Goal: Participate in discussion: Engage in conversation with other users on a specific topic

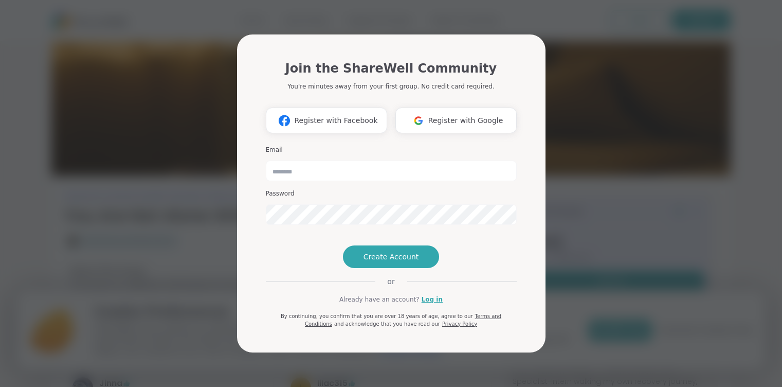
click at [460, 115] on span "Register with Google" at bounding box center [465, 120] width 75 height 11
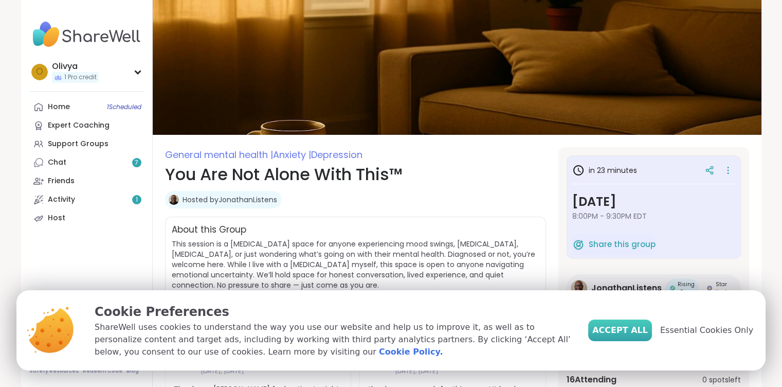
click at [637, 327] on span "Accept All" at bounding box center [621, 330] width 56 height 12
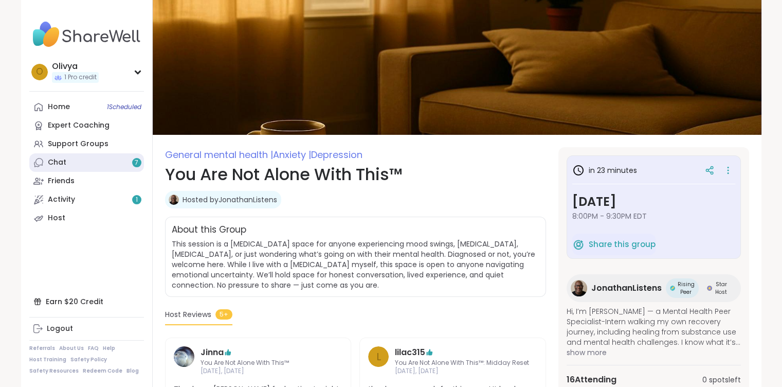
click at [99, 162] on link "Chat 7" at bounding box center [86, 162] width 115 height 19
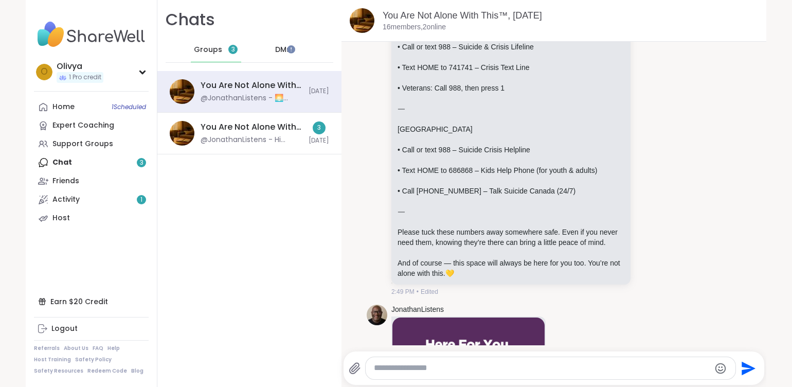
scroll to position [137, 0]
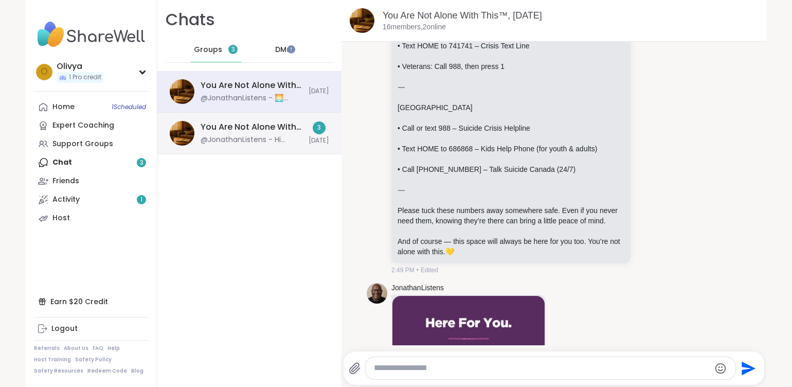
click at [249, 145] on div "You Are Not Alone With This™: Midday Reset, [DATE] @JonathanListens - Hi @Jolly…" at bounding box center [249, 134] width 184 height 42
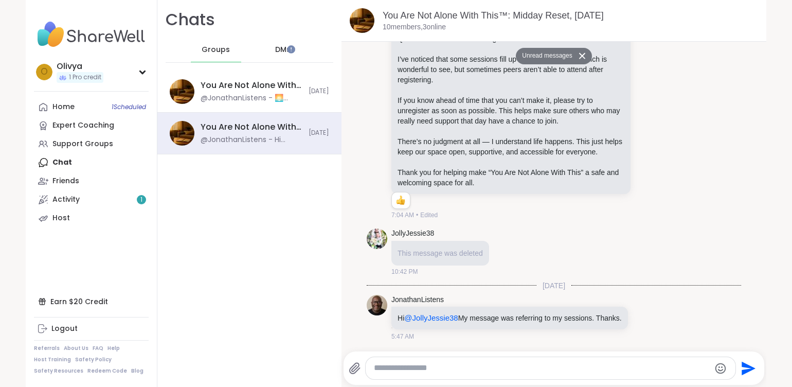
scroll to position [0, 0]
click at [275, 46] on span "DMs" at bounding box center [282, 50] width 15 height 10
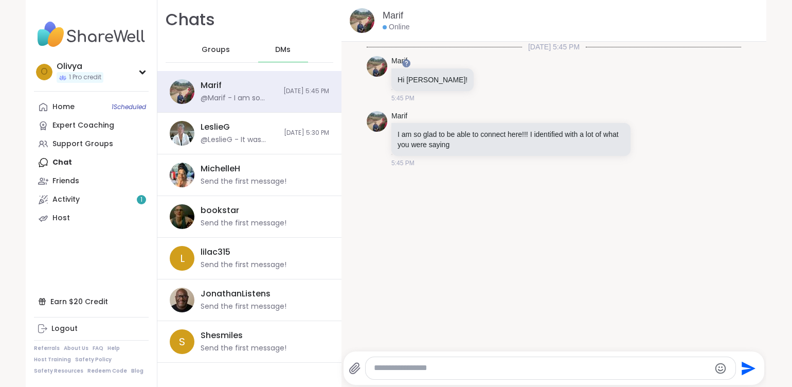
click at [441, 367] on textarea "Type your message" at bounding box center [542, 368] width 336 height 11
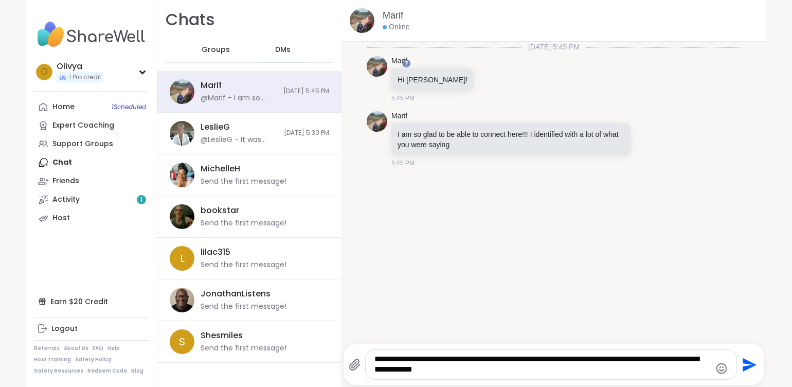
type textarea "**********"
click at [751, 361] on button "Send" at bounding box center [748, 364] width 23 height 23
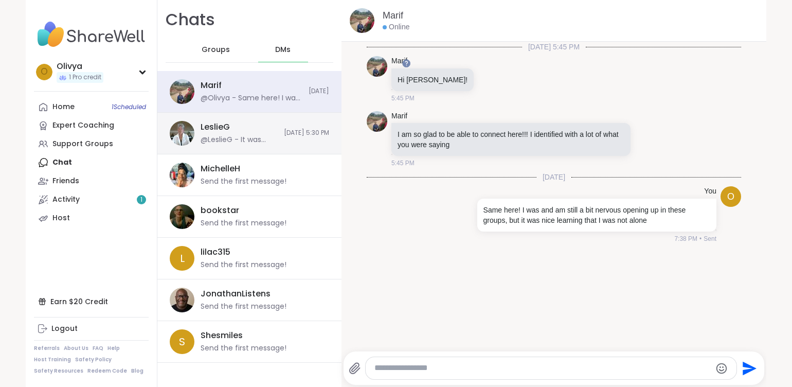
click at [284, 134] on span "[DATE] 5:30 PM" at bounding box center [306, 133] width 45 height 9
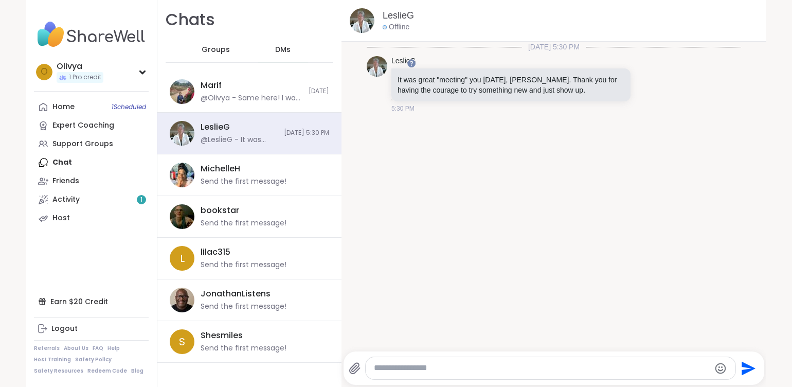
click at [450, 367] on textarea "Type your message" at bounding box center [542, 368] width 336 height 11
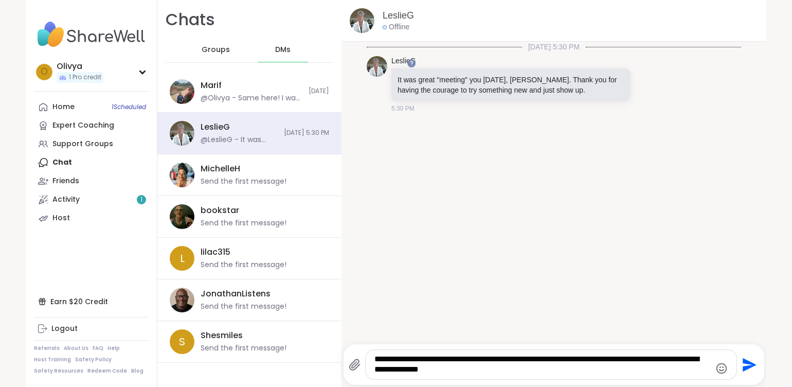
type textarea "**********"
click at [743, 366] on icon "Send" at bounding box center [750, 365] width 14 height 14
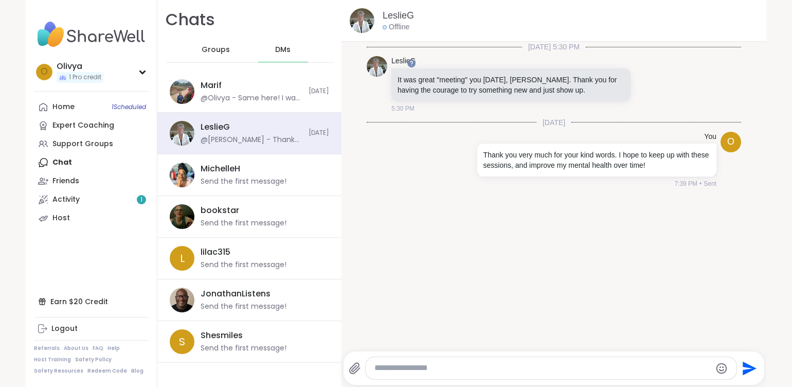
click at [206, 48] on span "Groups" at bounding box center [216, 50] width 28 height 10
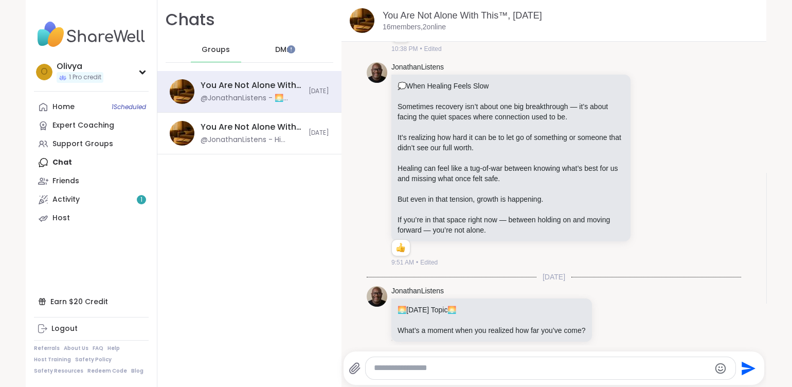
click at [268, 43] on div "DMs" at bounding box center [283, 50] width 50 height 25
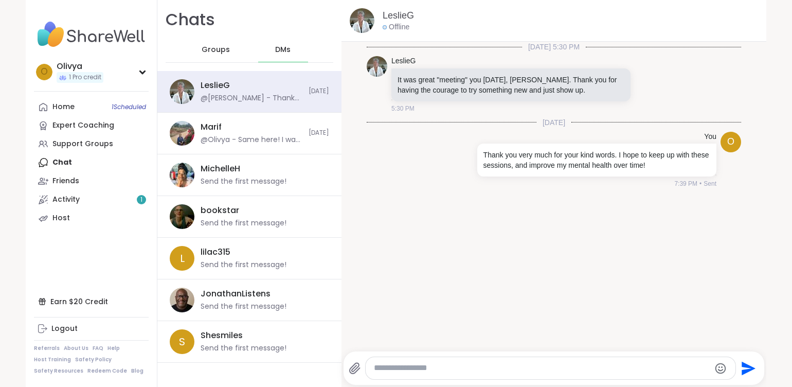
click at [268, 43] on div "DMs" at bounding box center [283, 50] width 50 height 25
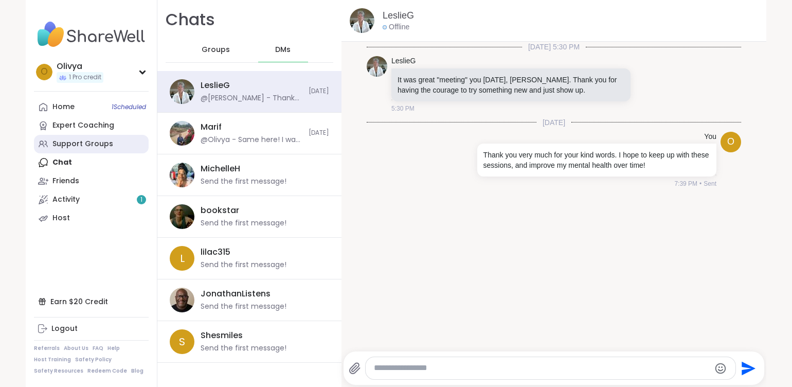
click at [97, 151] on link "Support Groups" at bounding box center [91, 144] width 115 height 19
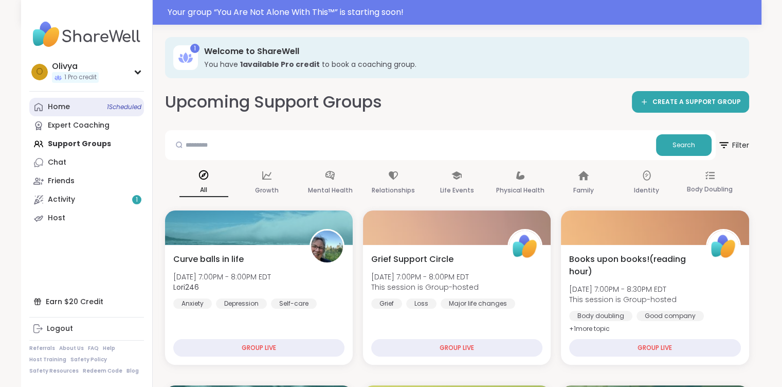
click at [93, 114] on link "Home 1 Scheduled" at bounding box center [86, 107] width 115 height 19
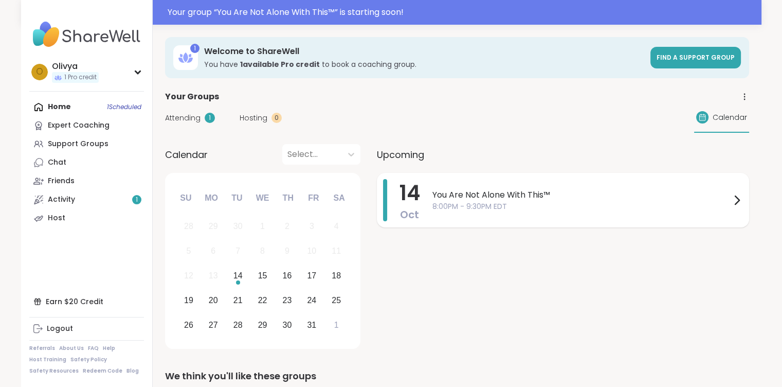
click at [584, 193] on span "You Are Not Alone With This™" at bounding box center [582, 195] width 298 height 12
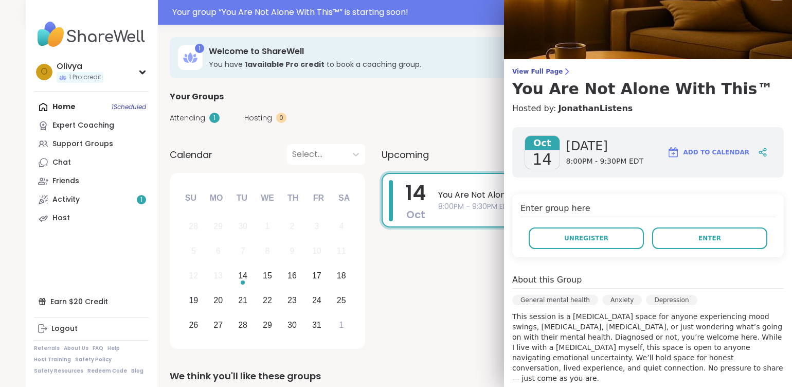
scroll to position [16, 0]
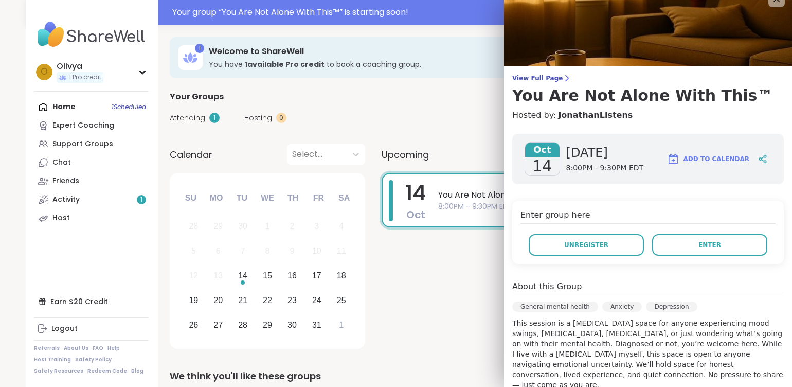
click at [705, 248] on button "Enter" at bounding box center [709, 245] width 115 height 22
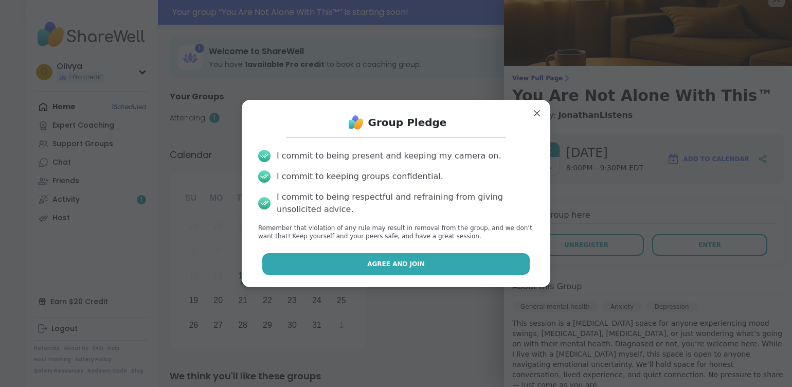
click at [474, 261] on button "Agree and Join" at bounding box center [396, 264] width 268 height 22
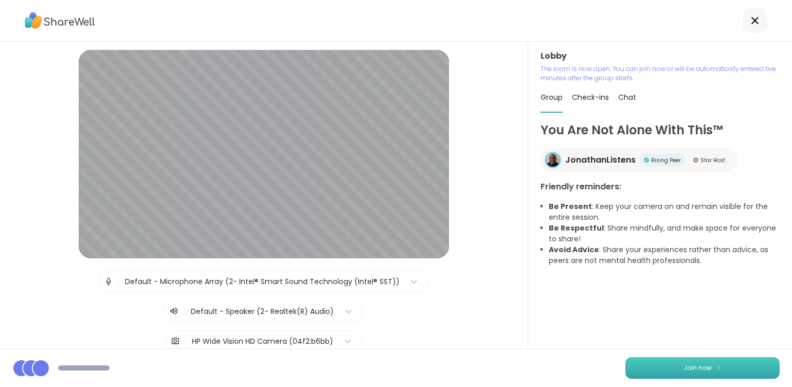
click at [689, 364] on span "Join now" at bounding box center [698, 367] width 28 height 9
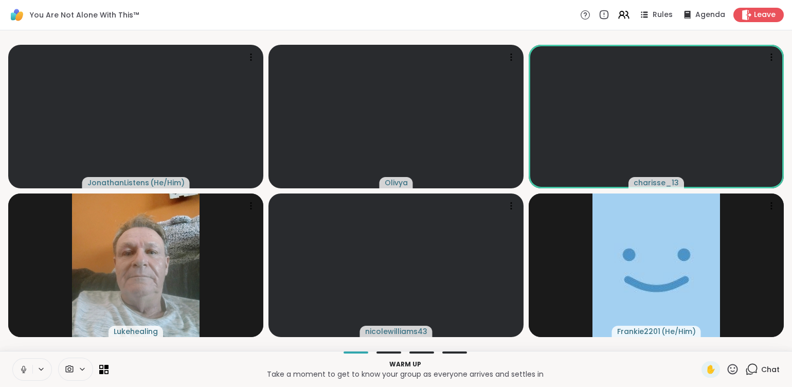
click at [28, 378] on button at bounding box center [23, 370] width 20 height 22
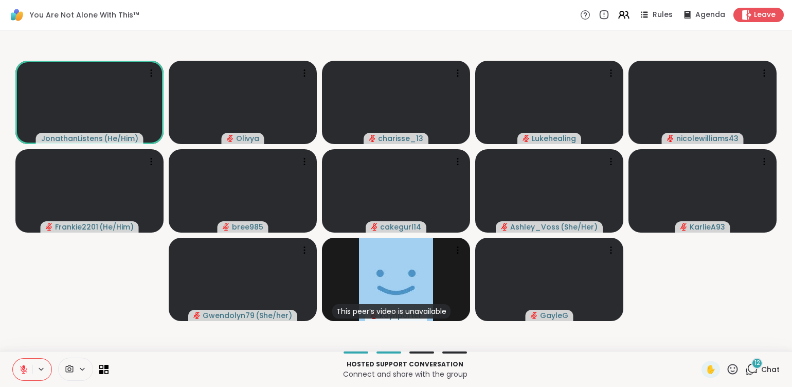
click at [748, 376] on icon at bounding box center [751, 369] width 13 height 13
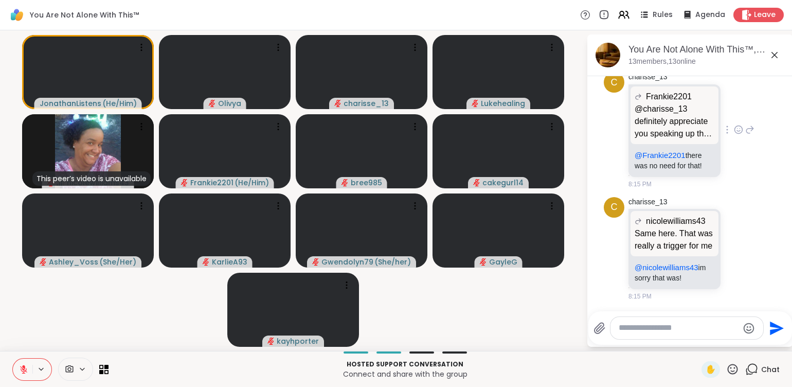
scroll to position [4126, 0]
click at [646, 326] on textarea "Type your message" at bounding box center [679, 328] width 120 height 11
type textarea "*"
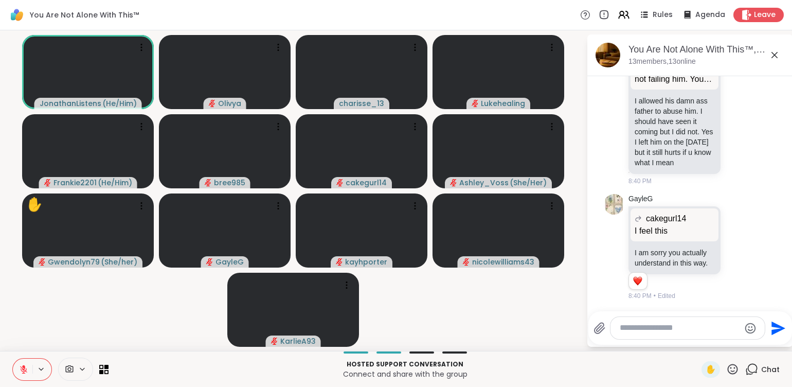
scroll to position [7129, 0]
click at [646, 326] on textarea "Type your message" at bounding box center [680, 328] width 120 height 11
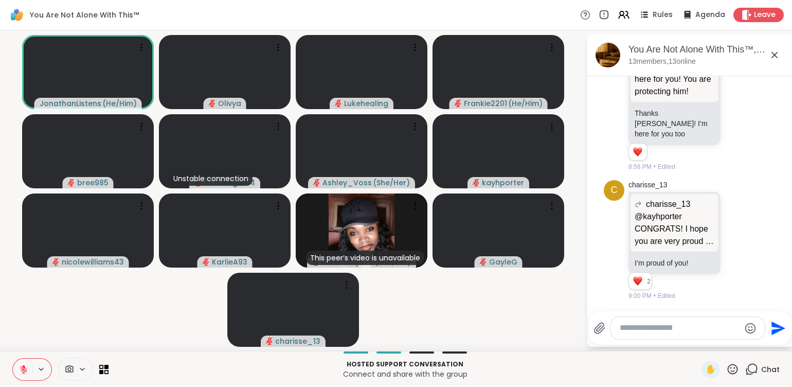
scroll to position [9067, 0]
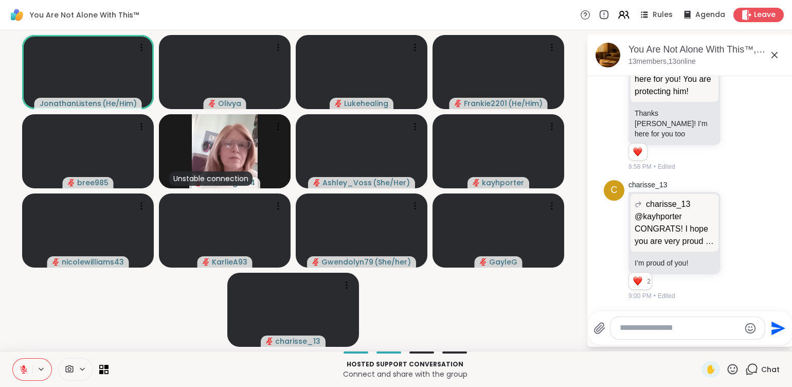
click at [68, 366] on icon at bounding box center [69, 369] width 9 height 10
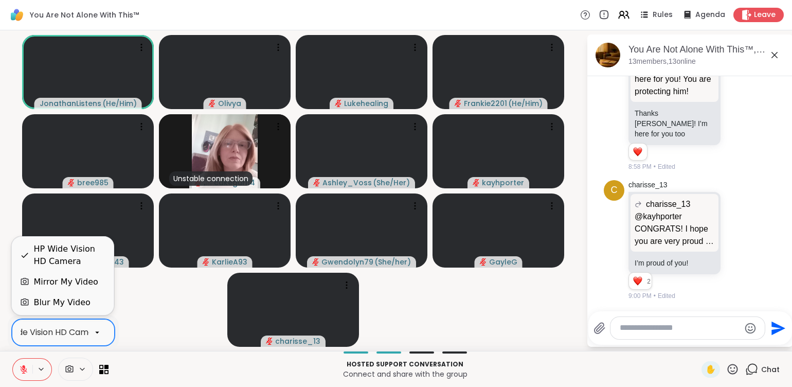
click at [97, 332] on icon at bounding box center [97, 333] width 4 height 2
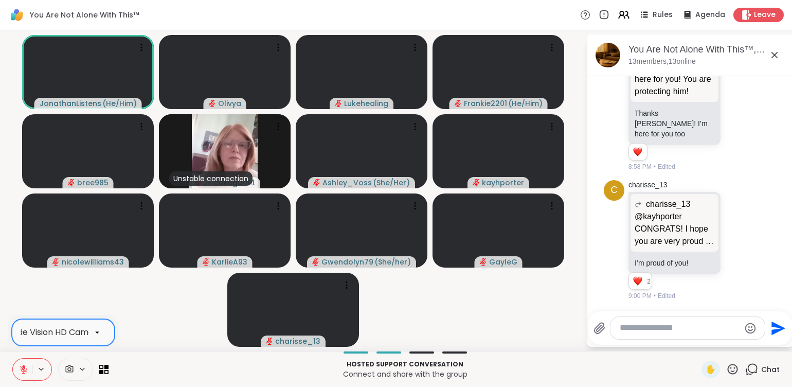
click at [97, 332] on icon at bounding box center [97, 333] width 4 height 2
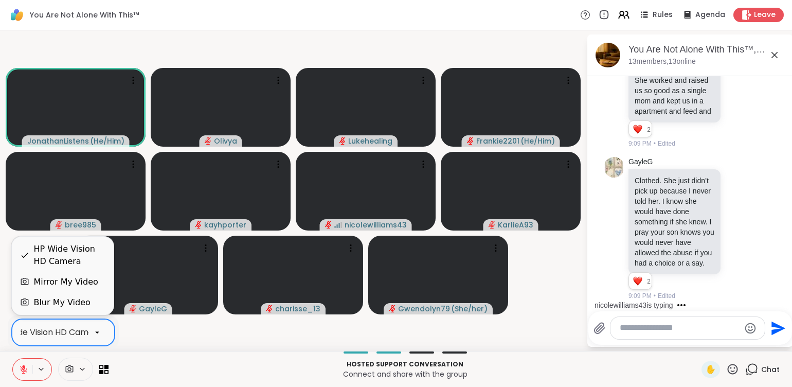
click at [95, 331] on icon at bounding box center [97, 332] width 9 height 9
click at [63, 253] on div "HP Wide Vision HD Camera" at bounding box center [69, 255] width 72 height 25
click at [99, 335] on icon at bounding box center [97, 332] width 9 height 9
click at [75, 298] on div "Blur My Video" at bounding box center [61, 302] width 57 height 12
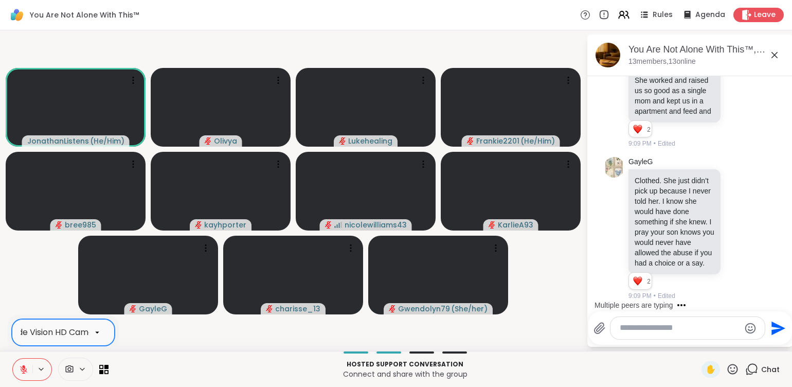
click at [95, 333] on icon at bounding box center [97, 332] width 9 height 9
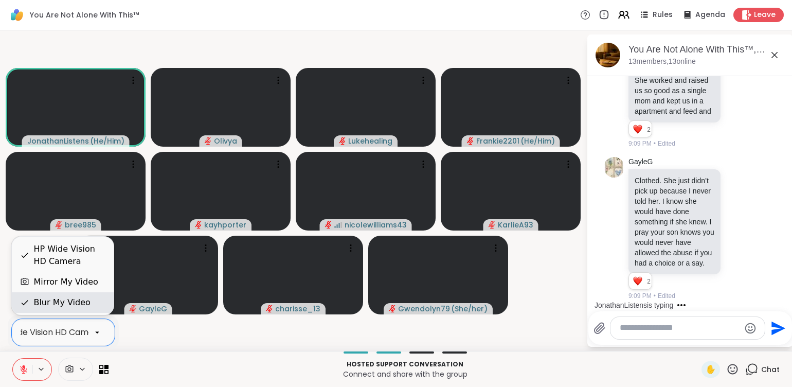
click at [75, 298] on div "Blur My Video" at bounding box center [61, 302] width 57 height 12
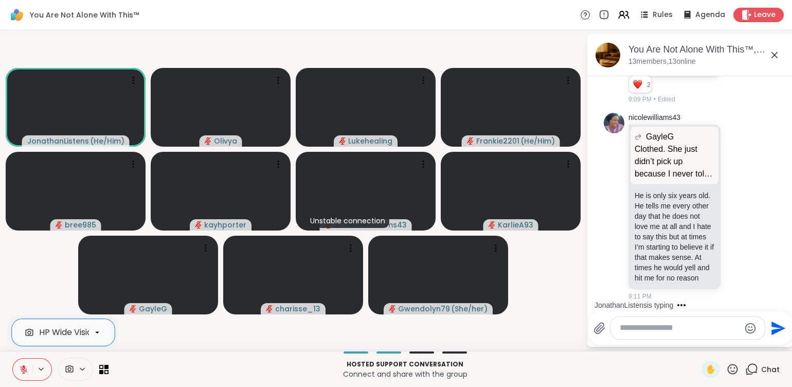
scroll to position [10734, 0]
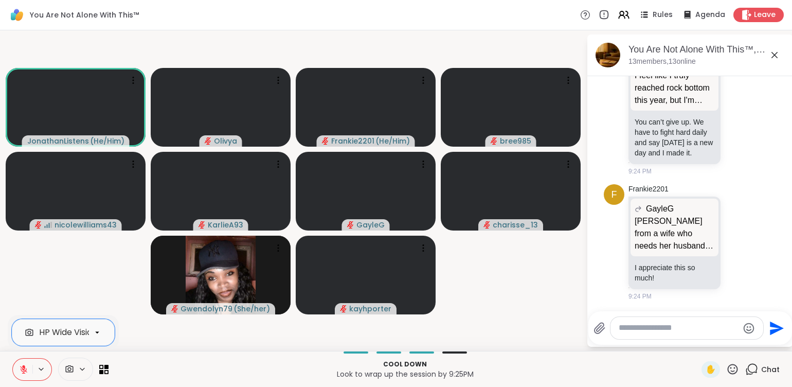
scroll to position [13982, 0]
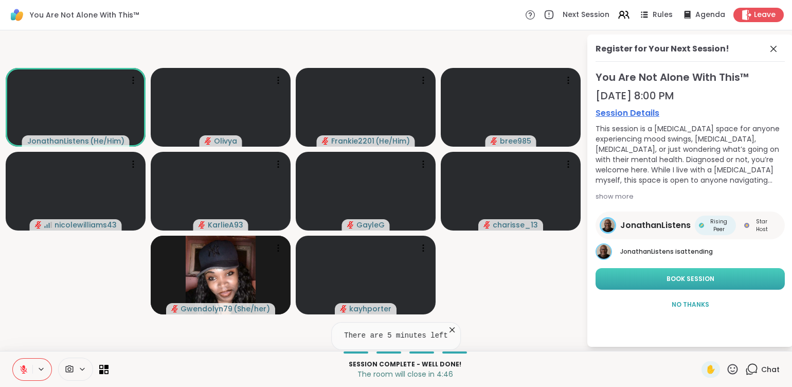
click at [662, 282] on button "Book Session" at bounding box center [690, 279] width 189 height 22
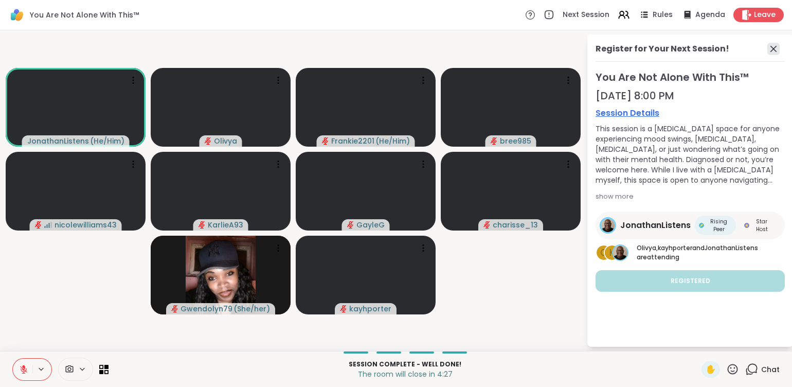
click at [772, 43] on icon at bounding box center [773, 49] width 12 height 12
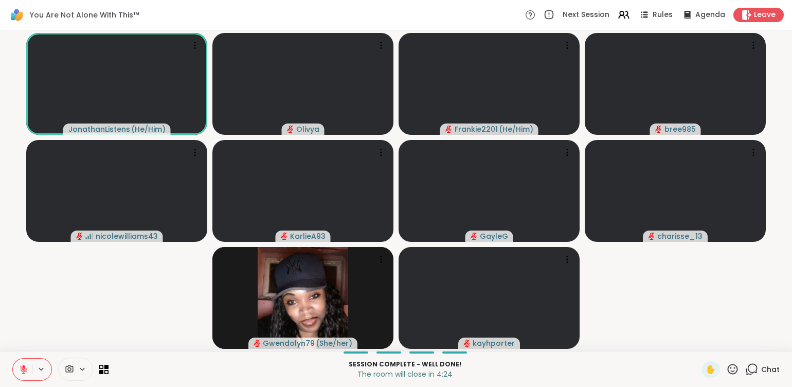
click at [748, 372] on icon at bounding box center [751, 369] width 13 height 13
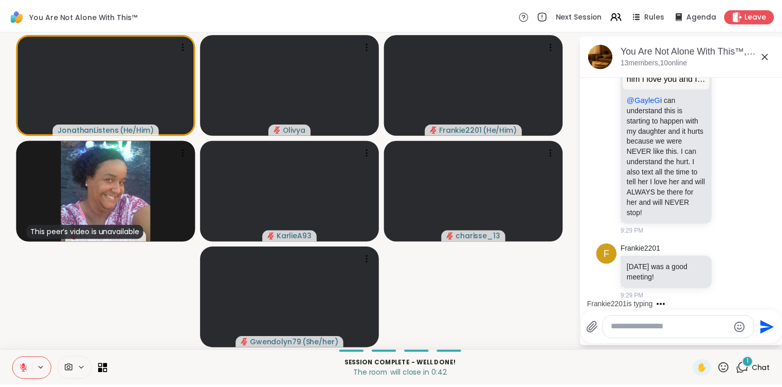
scroll to position [14565, 0]
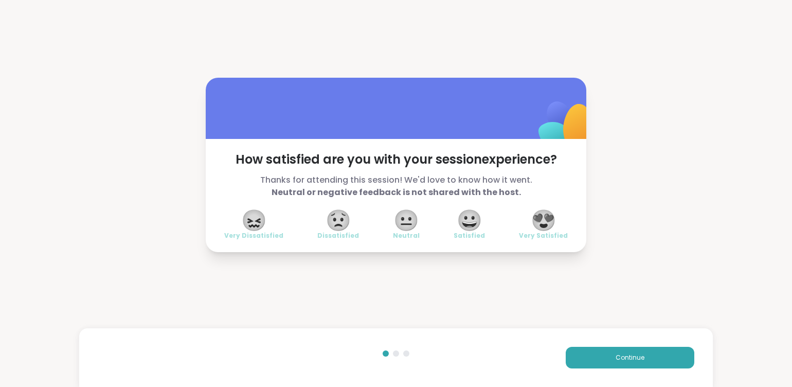
click at [543, 220] on span "😍" at bounding box center [544, 220] width 26 height 19
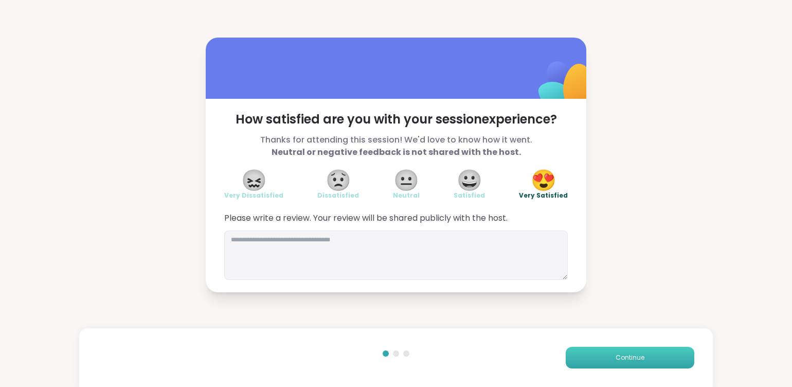
click at [583, 347] on button "Continue" at bounding box center [630, 358] width 129 height 22
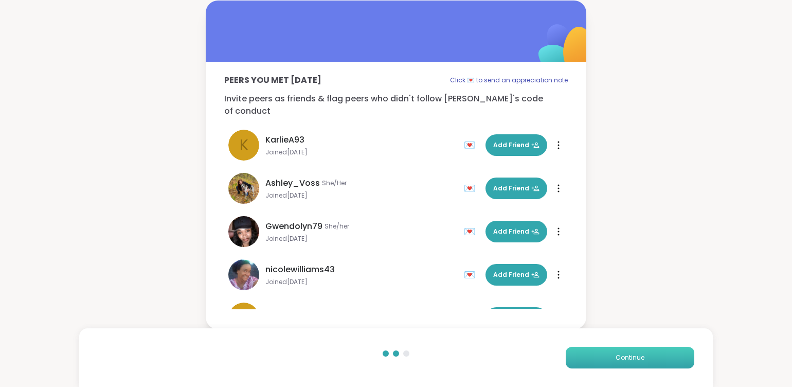
click at [583, 347] on button "Continue" at bounding box center [630, 358] width 129 height 22
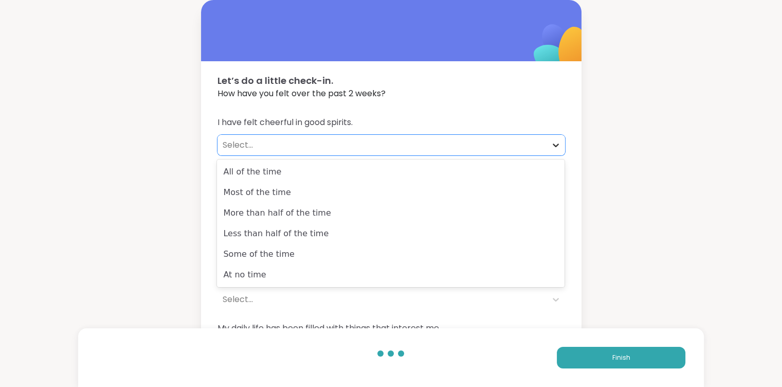
click at [554, 145] on icon at bounding box center [556, 146] width 6 height 4
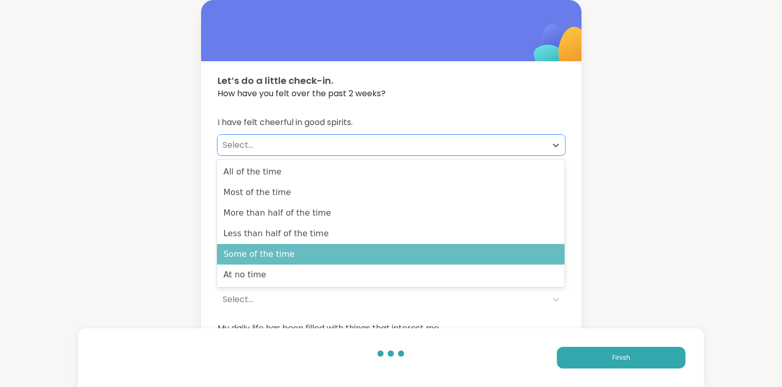
click at [454, 258] on div "Some of the time" at bounding box center [391, 254] width 348 height 21
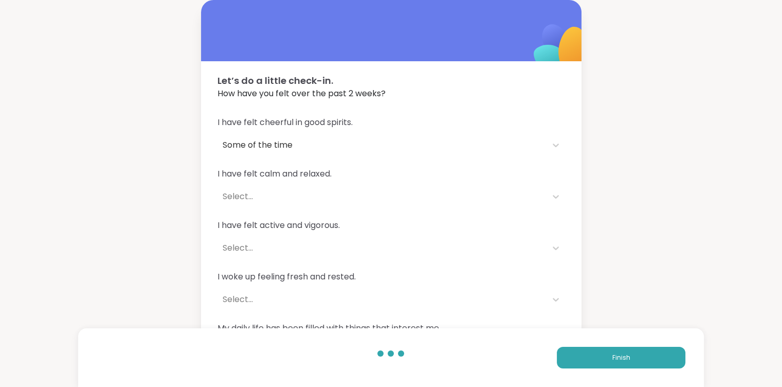
click at [483, 184] on div "I have felt calm and relaxed. Select..." at bounding box center [392, 187] width 348 height 39
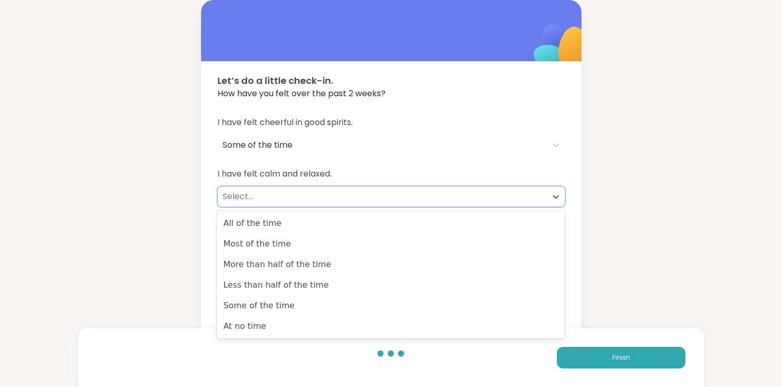
click at [508, 192] on div "Select..." at bounding box center [382, 196] width 319 height 12
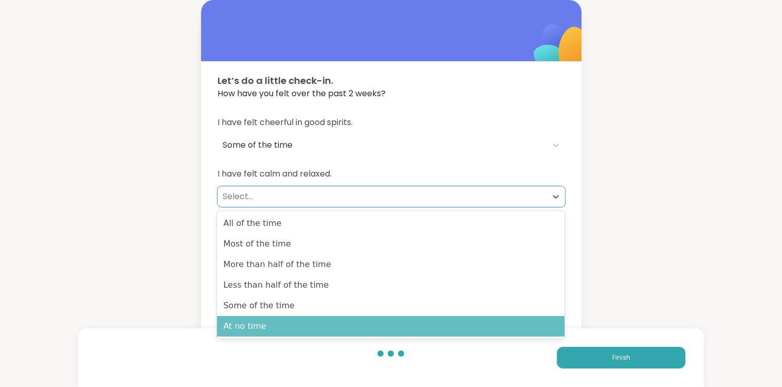
click at [404, 319] on div "At no time" at bounding box center [391, 326] width 348 height 21
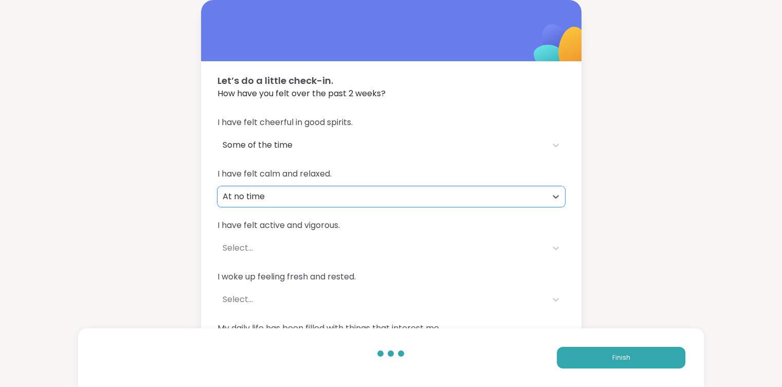
scroll to position [44, 0]
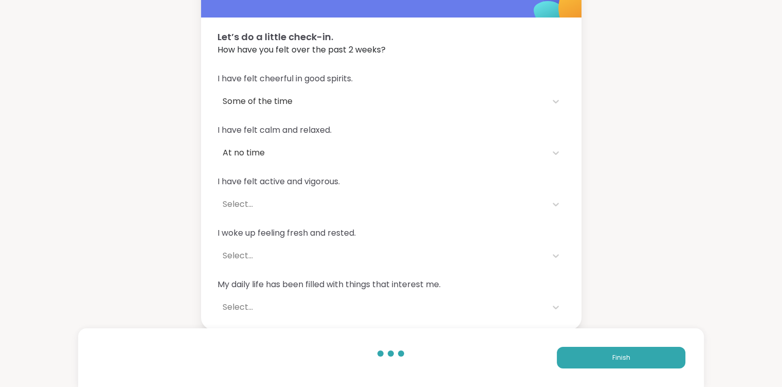
click at [475, 193] on div "I have felt active and vigorous. Select..." at bounding box center [392, 194] width 348 height 39
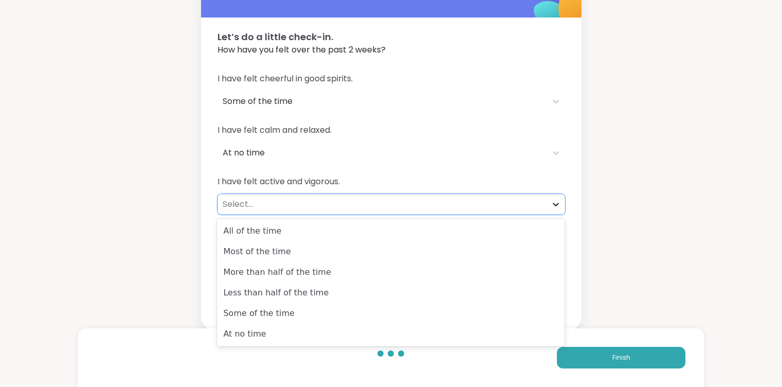
click at [551, 201] on icon at bounding box center [556, 204] width 10 height 10
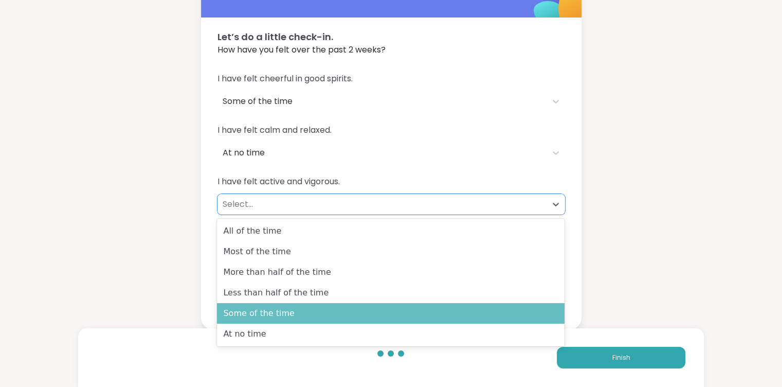
click at [440, 310] on div "Some of the time" at bounding box center [391, 313] width 348 height 21
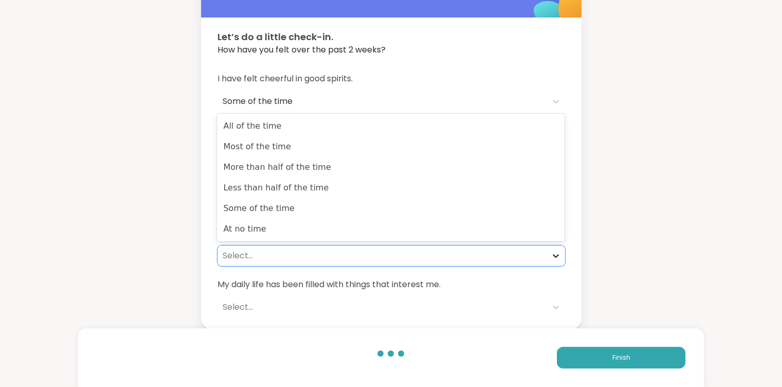
click at [553, 251] on icon at bounding box center [556, 256] width 10 height 10
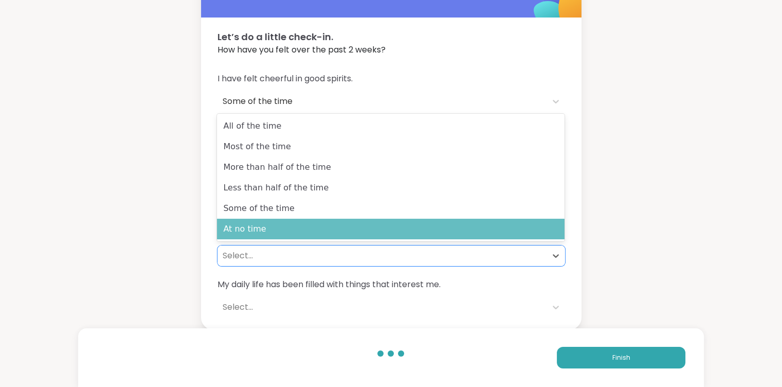
click at [489, 230] on div "At no time" at bounding box center [391, 229] width 348 height 21
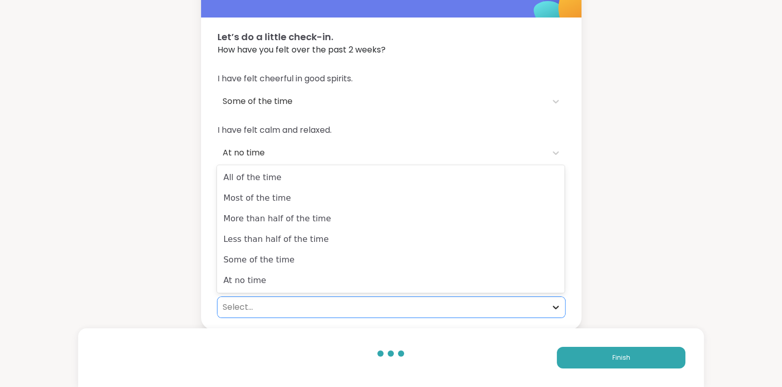
click at [555, 303] on icon at bounding box center [556, 307] width 10 height 10
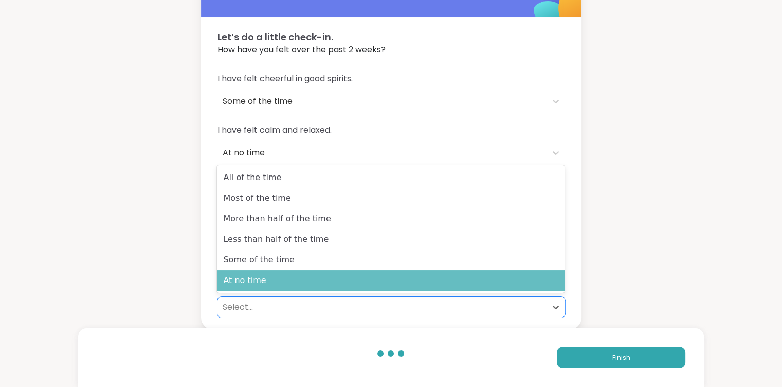
click at [505, 270] on div "At no time" at bounding box center [391, 280] width 348 height 21
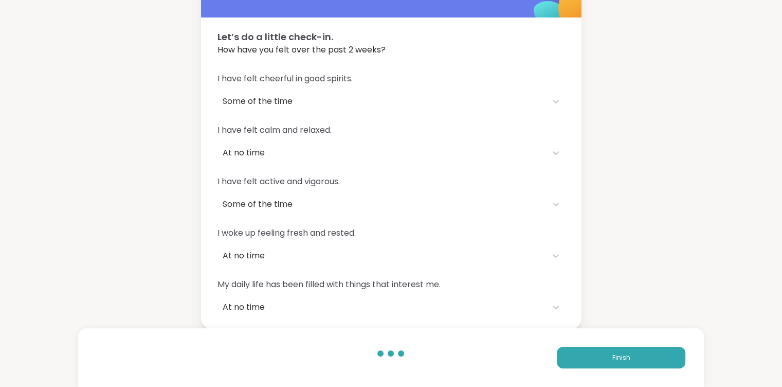
click at [579, 346] on div "Finish" at bounding box center [391, 357] width 626 height 59
click at [584, 352] on button "Finish" at bounding box center [621, 358] width 129 height 22
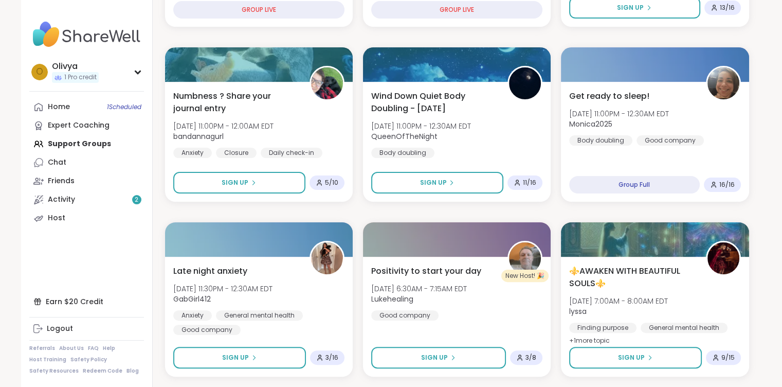
scroll to position [345, 0]
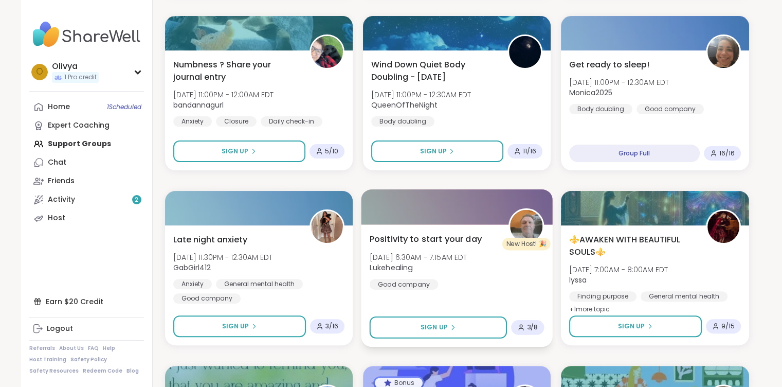
click at [448, 242] on span "Positivity to start your day" at bounding box center [425, 239] width 112 height 12
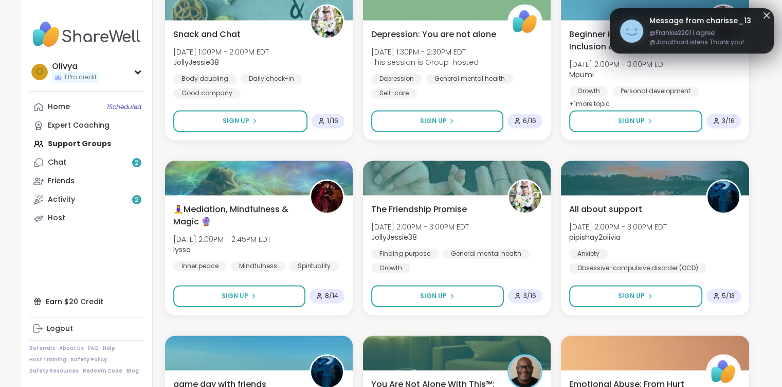
scroll to position [1918, 0]
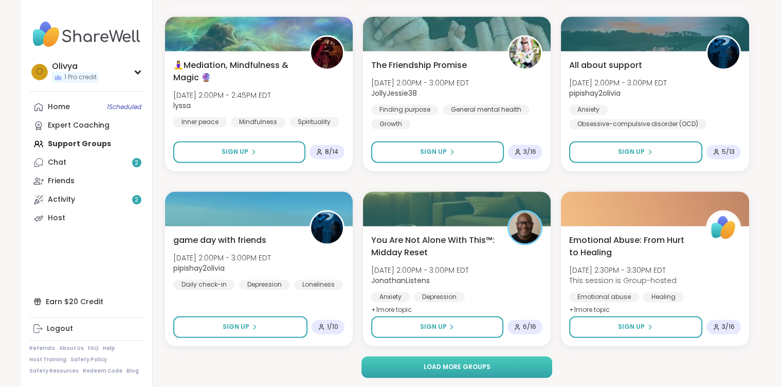
click at [389, 362] on button "Load more groups" at bounding box center [457, 367] width 191 height 22
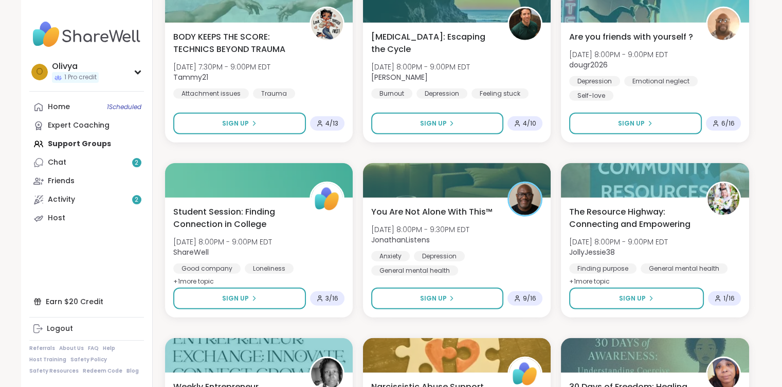
scroll to position [3468, 0]
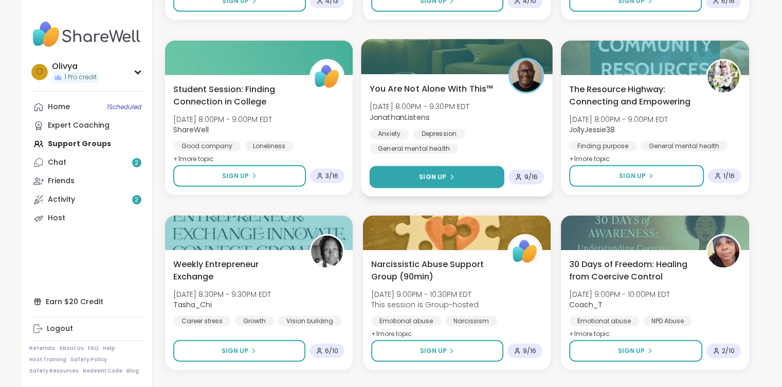
click at [466, 174] on button "Sign Up" at bounding box center [436, 177] width 135 height 22
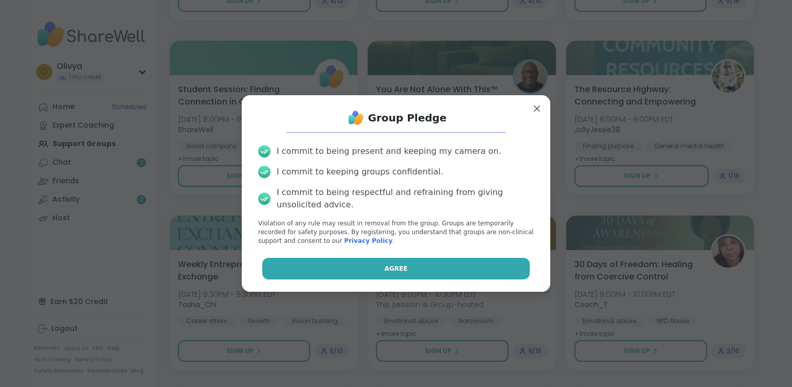
click at [425, 262] on button "Agree" at bounding box center [396, 269] width 268 height 22
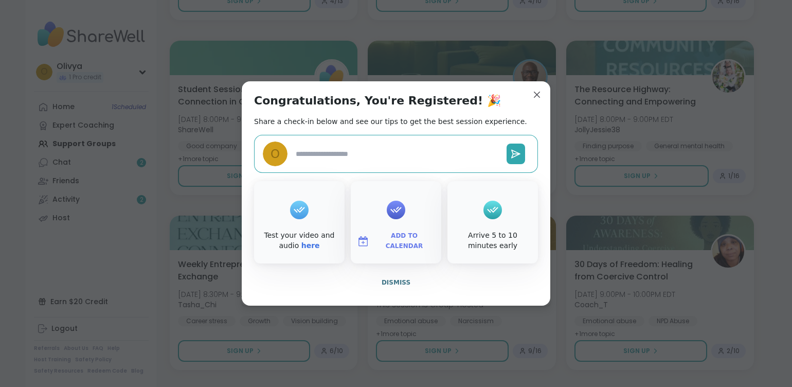
type textarea "*"
click at [403, 285] on button "Dismiss" at bounding box center [396, 283] width 284 height 22
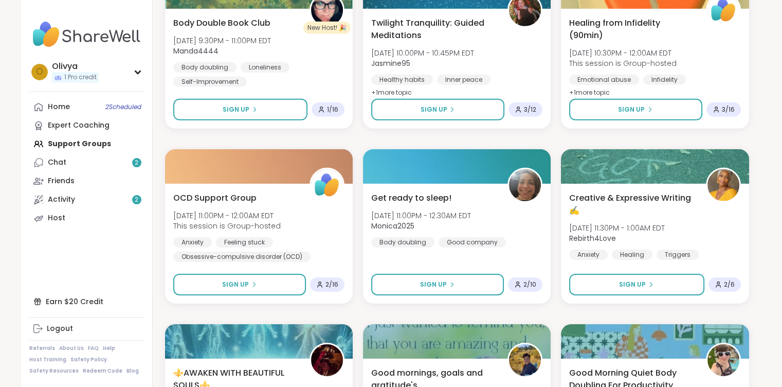
scroll to position [3885, 0]
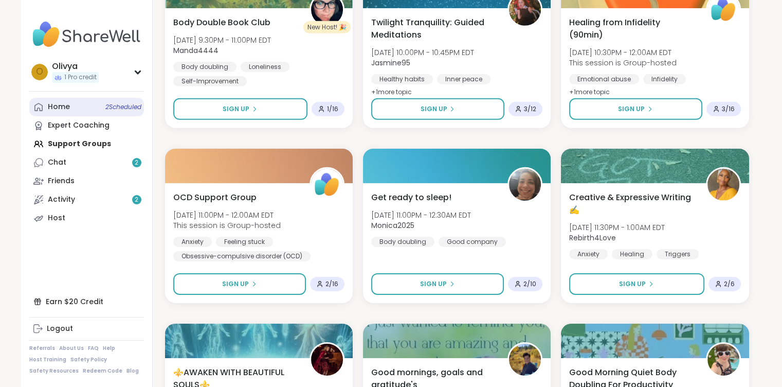
click at [101, 102] on link "Home 2 Scheduled" at bounding box center [86, 107] width 115 height 19
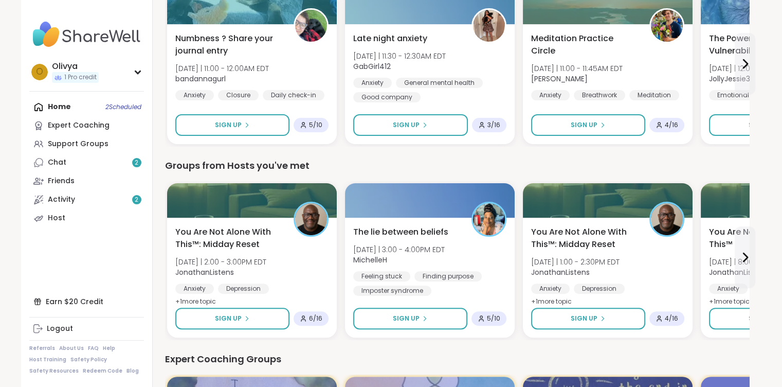
scroll to position [382, 0]
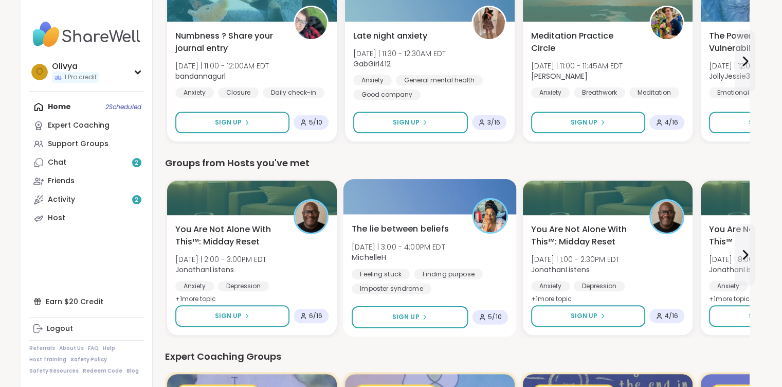
click at [430, 219] on div "The lie between beliefs Wed 10/15 | 3:00 - 4:00PM EDT MichelleH Feeling stuck F…" at bounding box center [429, 275] width 173 height 122
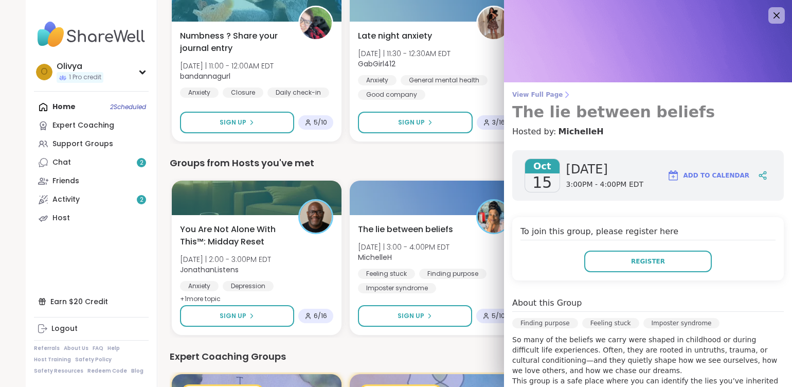
click at [576, 110] on h3 "The lie between beliefs" at bounding box center [648, 112] width 272 height 19
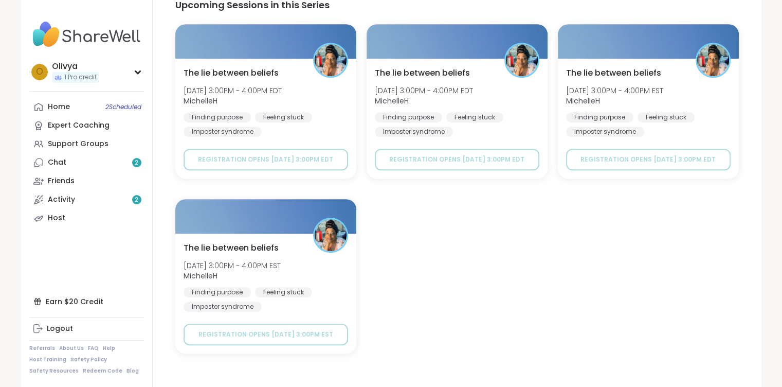
scroll to position [678, 0]
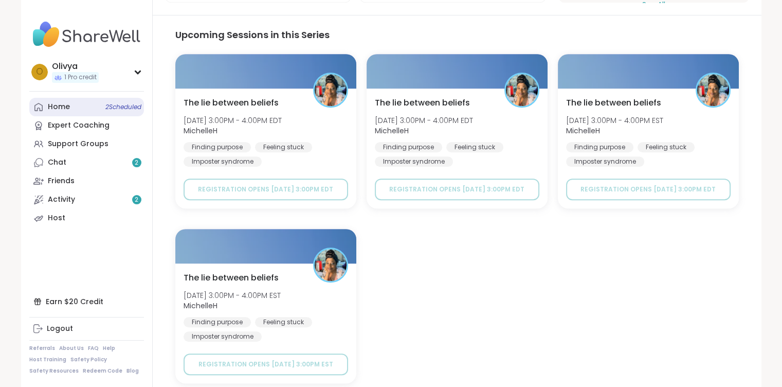
click at [89, 108] on link "Home 2 Scheduled" at bounding box center [86, 107] width 115 height 19
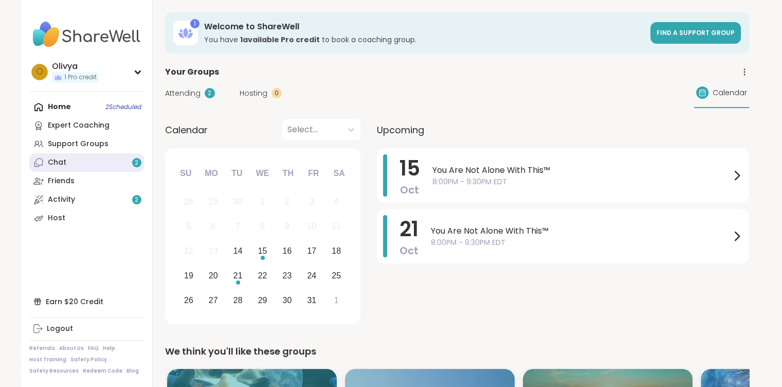
click at [112, 165] on link "Chat 2" at bounding box center [86, 162] width 115 height 19
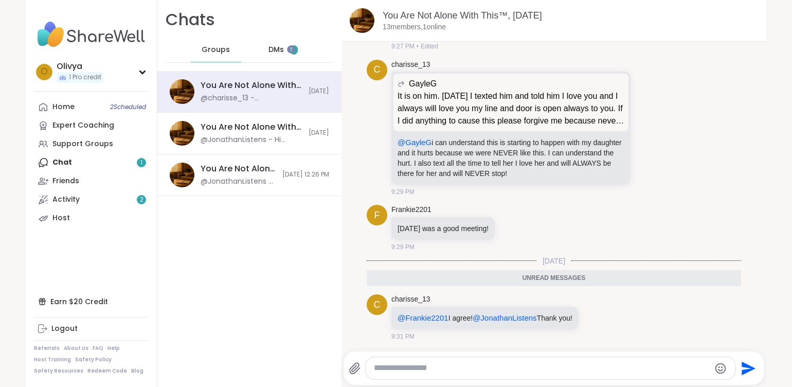
click at [269, 52] on span "DMs" at bounding box center [276, 50] width 15 height 10
